Goal: Task Accomplishment & Management: Manage account settings

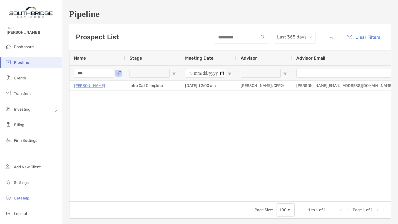
click at [88, 74] on input "***" at bounding box center [94, 73] width 40 height 9
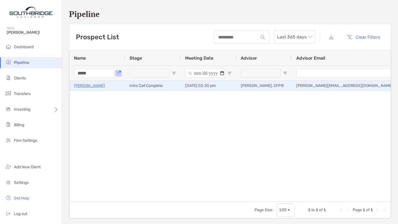
type input "*****"
click at [85, 87] on p "[PERSON_NAME]" at bounding box center [89, 85] width 31 height 7
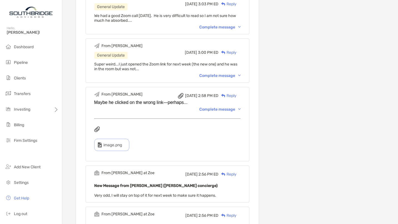
scroll to position [475, 0]
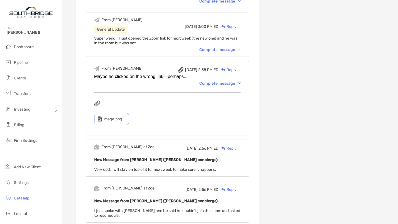
click at [240, 81] on div "Complete message" at bounding box center [220, 83] width 41 height 5
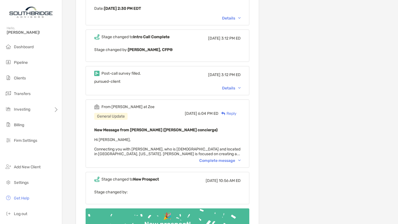
scroll to position [1210, 0]
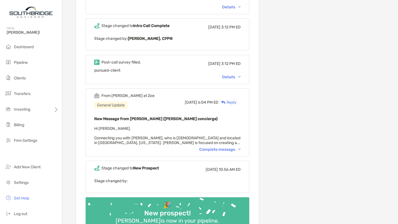
click at [234, 75] on div "Details" at bounding box center [231, 77] width 19 height 5
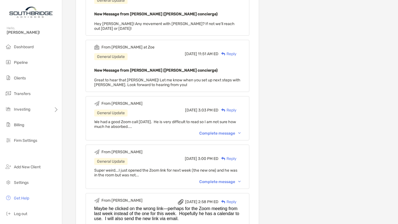
scroll to position [356, 0]
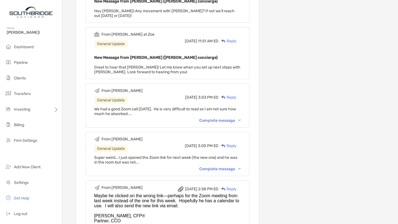
click at [238, 118] on div "Complete message" at bounding box center [220, 120] width 41 height 5
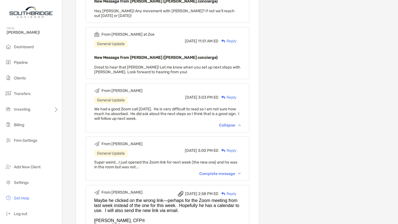
click at [236, 123] on div "Collapse" at bounding box center [230, 125] width 22 height 5
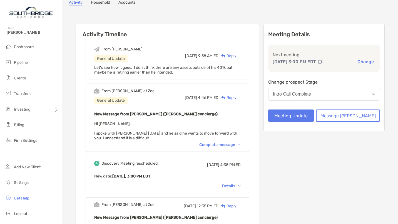
scroll to position [0, 0]
